Goal: Register for event/course

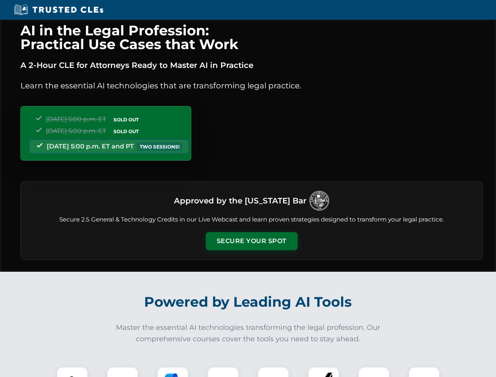
click at [252, 241] on button "Secure Your Spot" at bounding box center [252, 241] width 92 height 18
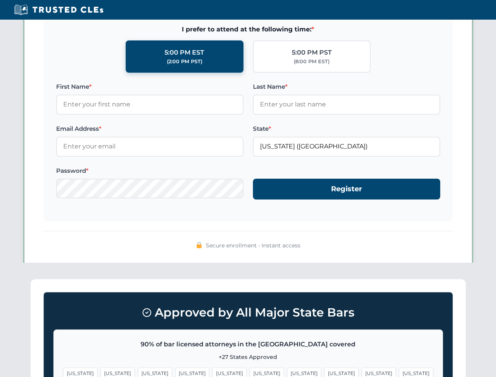
click at [250, 372] on span "[US_STATE]" at bounding box center [267, 373] width 34 height 11
click at [287, 372] on span "[US_STATE]" at bounding box center [304, 373] width 34 height 11
click at [362, 372] on span "[US_STATE]" at bounding box center [379, 373] width 34 height 11
